Goal: Use online tool/utility: Utilize a website feature to perform a specific function

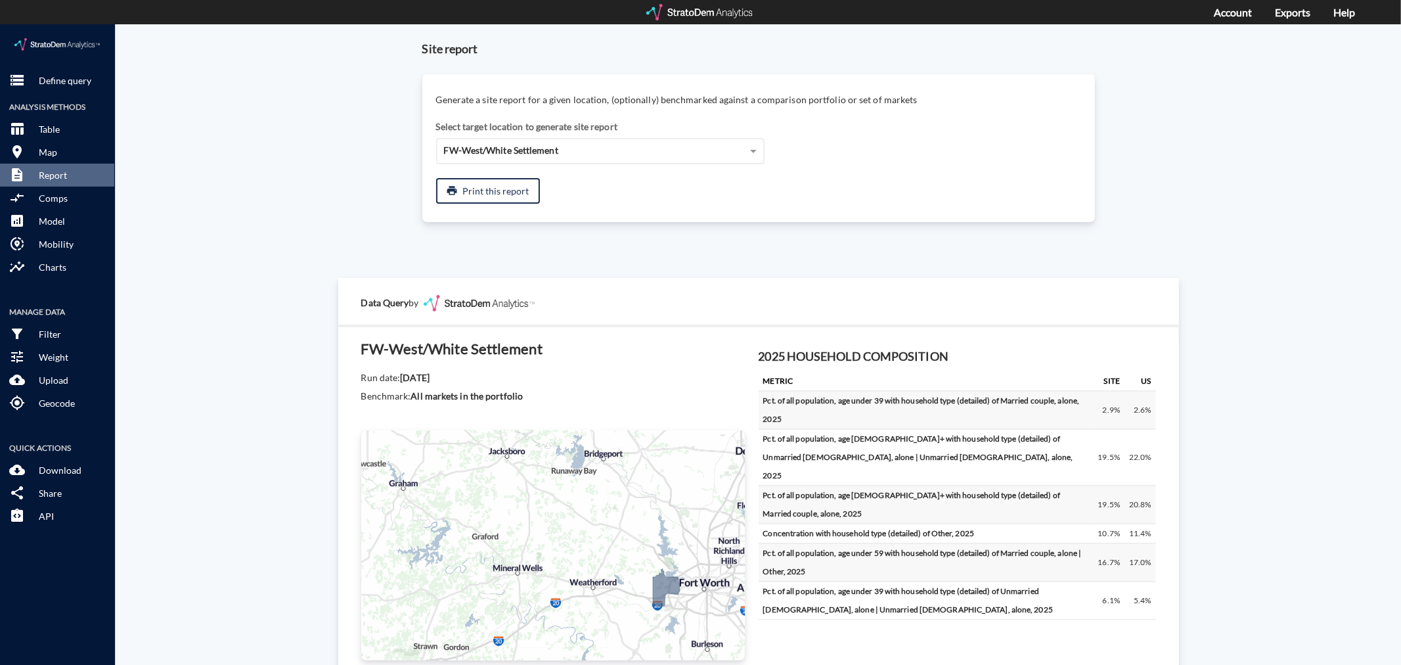
scroll to position [766, 0]
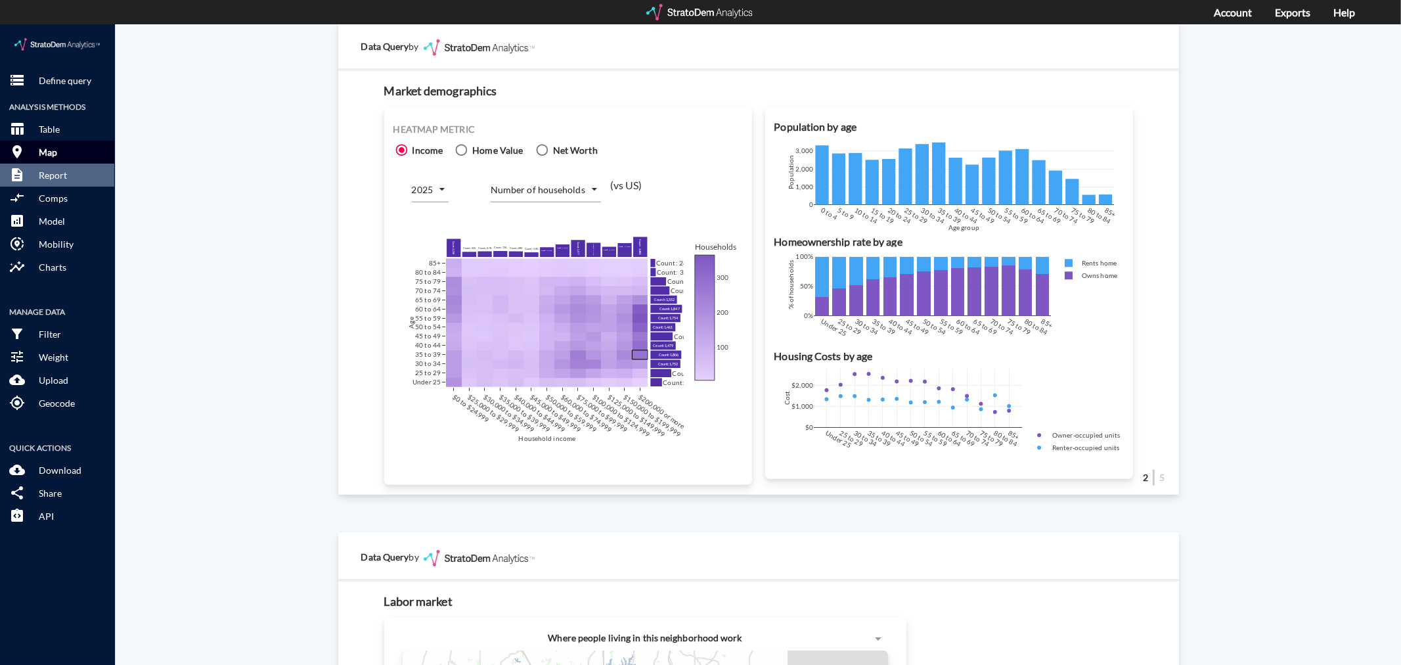
click button "room Map"
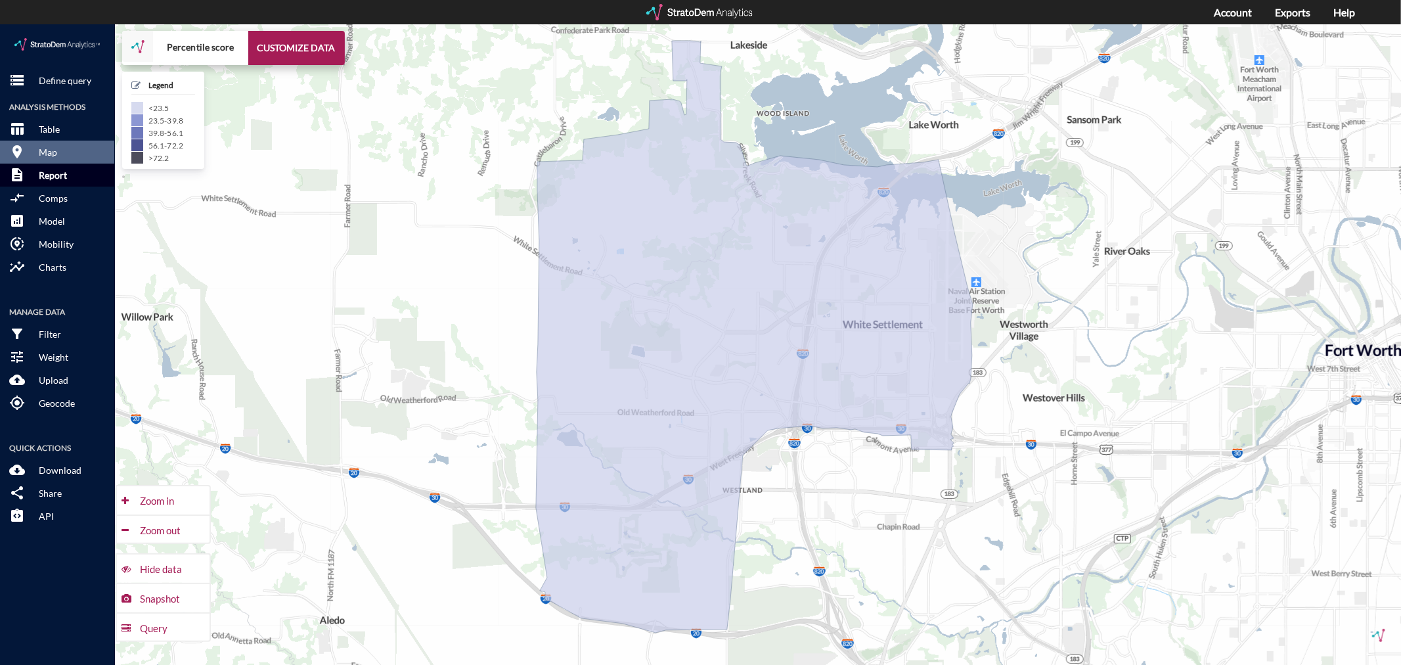
click p "Report"
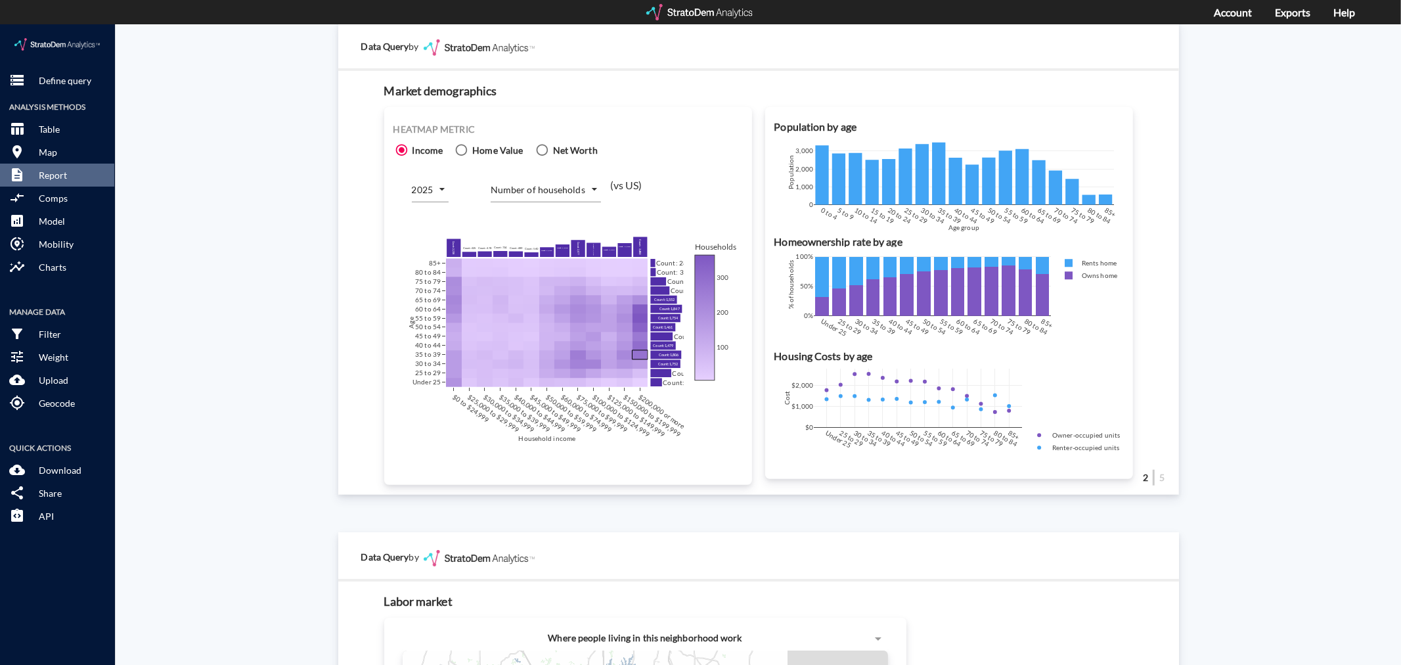
click body "/vantagepoint/us/-1 storage Define query Analysis Methods table_chart Table roo…"
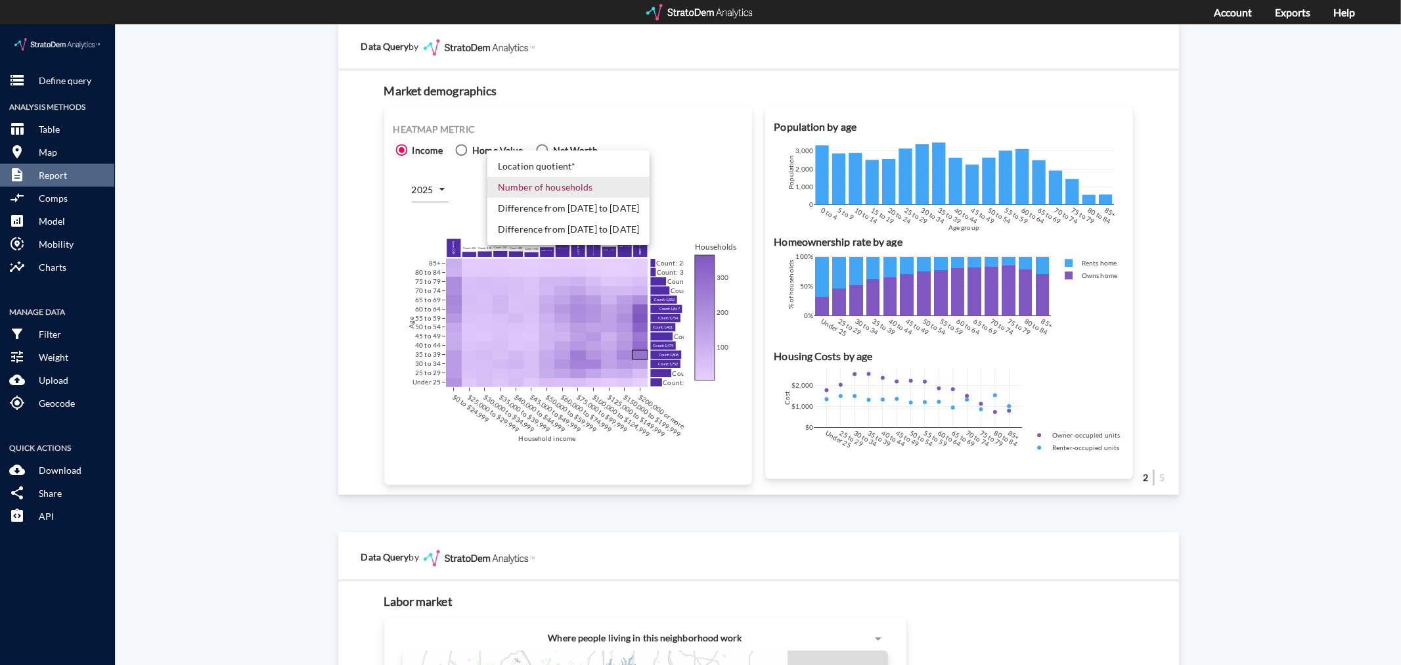
click li "Difference from [DATE] to [DATE]"
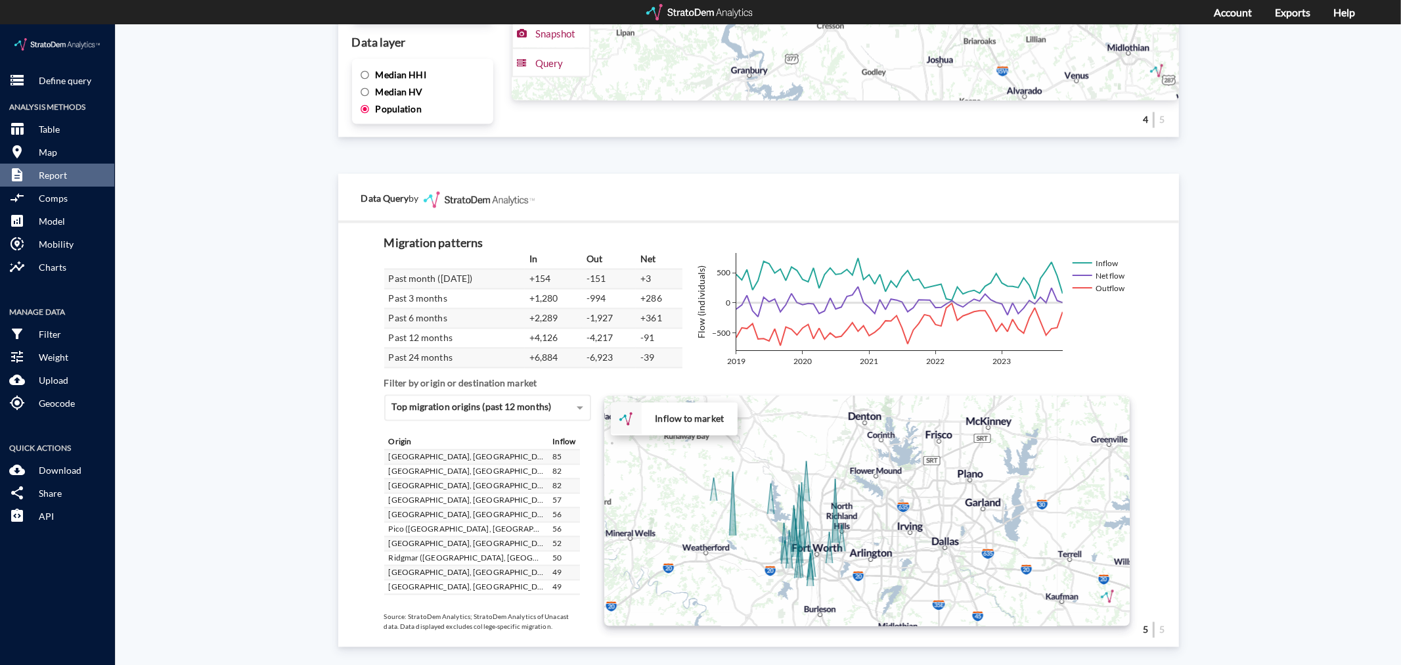
scroll to position [219, 0]
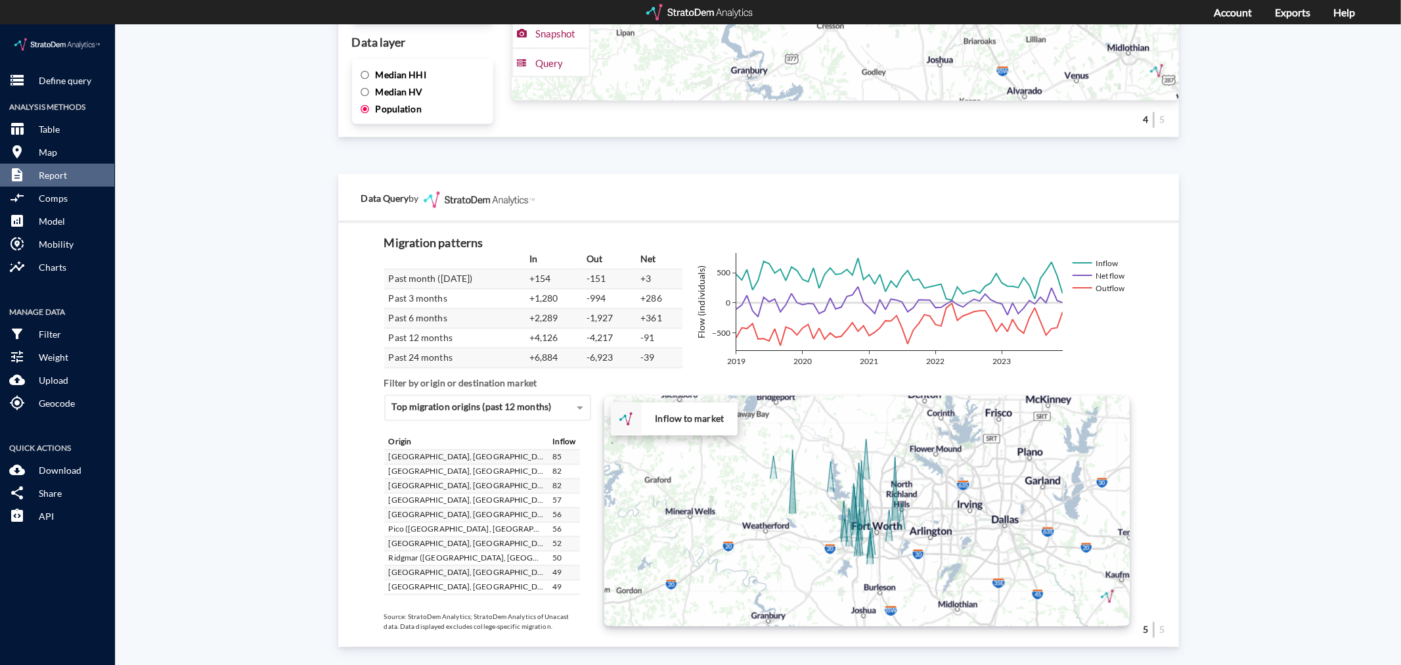
drag, startPoint x: 905, startPoint y: 486, endPoint x: 966, endPoint y: 463, distance: 65.3
click div "+ − Inflow to market CUSTOMIZE DATA Draw a polygon Draw a rectangle Draw a mark…"
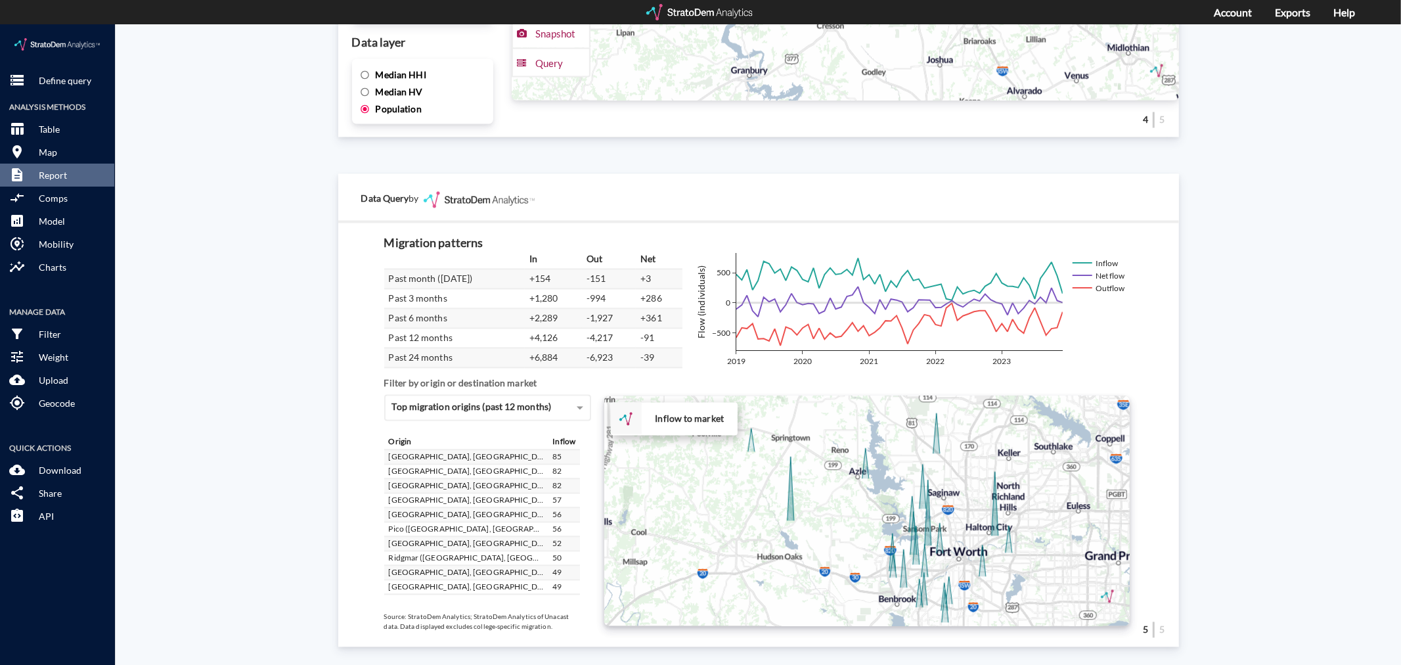
drag, startPoint x: 923, startPoint y: 473, endPoint x: 1080, endPoint y: 471, distance: 156.3
click div "+ − Inflow to market CUSTOMIZE DATA Draw a polygon Draw a rectangle Draw a mark…"
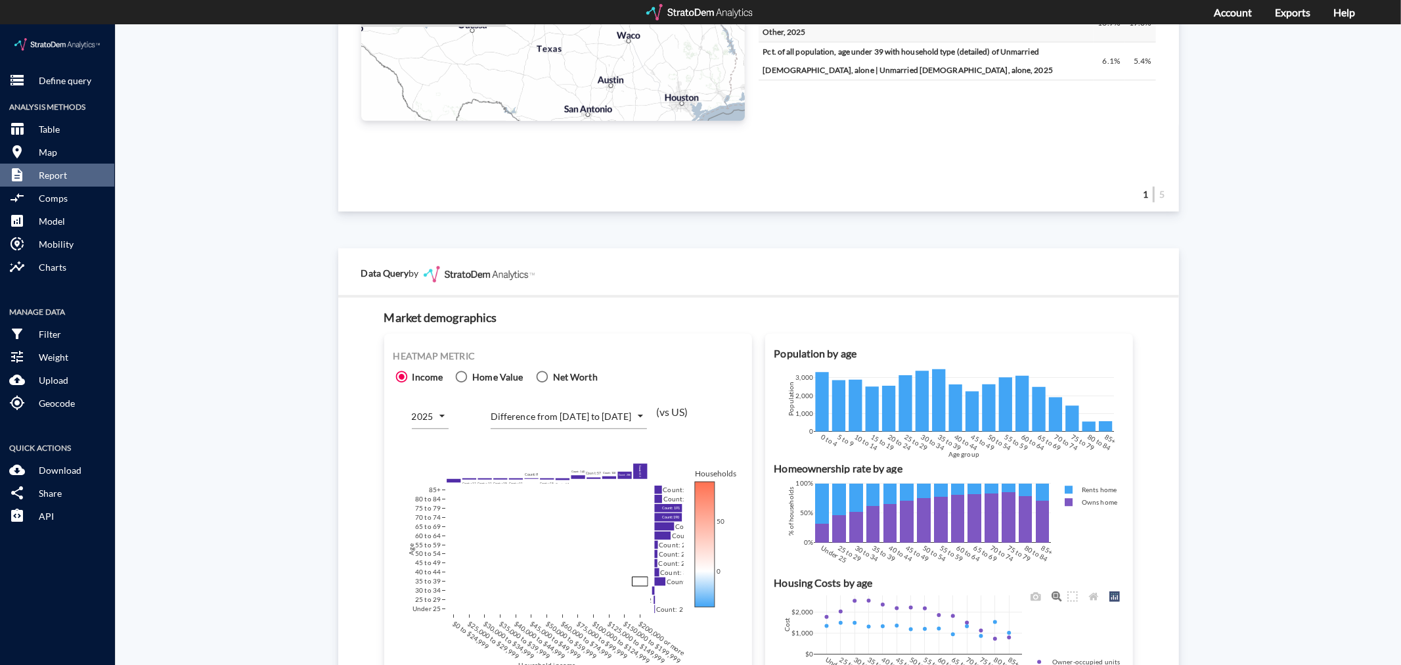
scroll to position [730, 0]
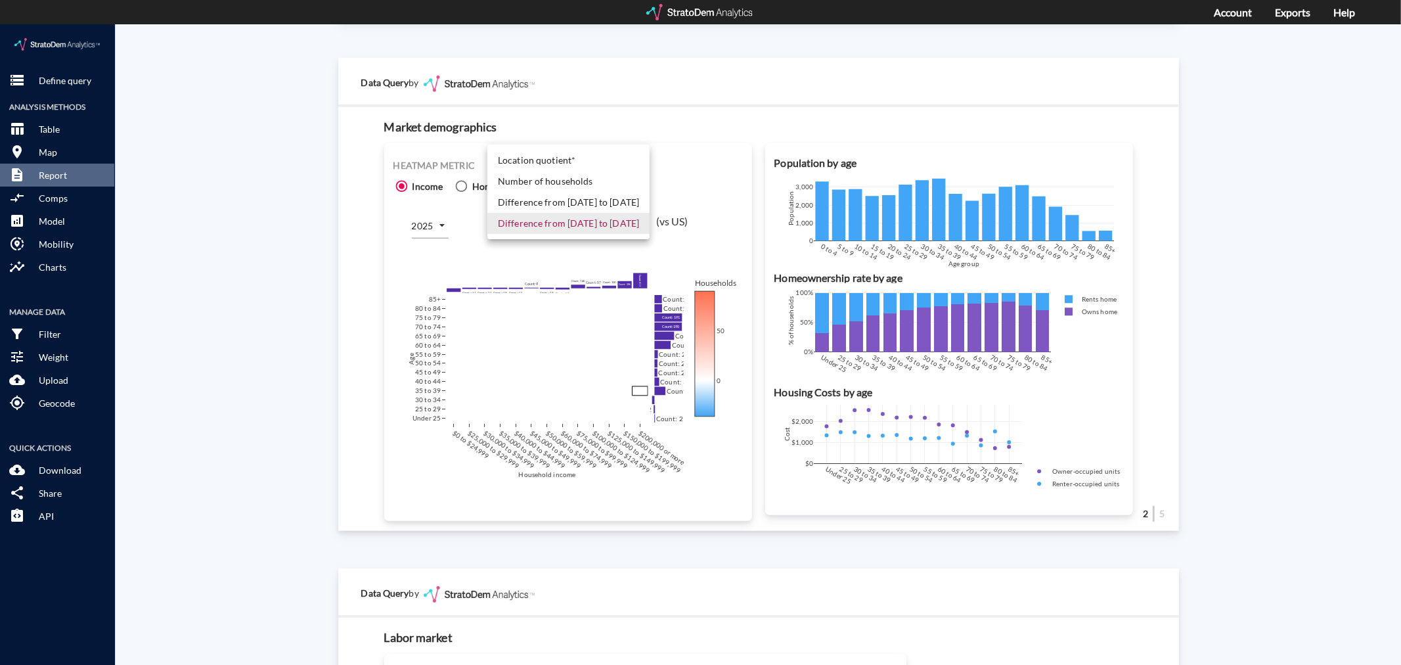
click body "/vantagepoint/us/-1 storage Define query Analysis Methods table_chart Table roo…"
click li "Number of households"
type input "COUNT"
